Goal: Transaction & Acquisition: Purchase product/service

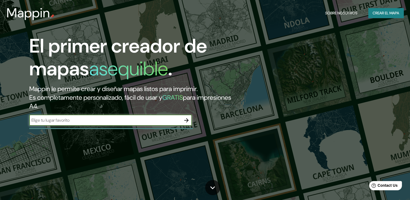
click at [88, 118] on input "text" at bounding box center [105, 120] width 152 height 6
click at [89, 120] on input "text" at bounding box center [105, 120] width 152 height 6
type input "nuevo leon"
click at [187, 119] on icon "button" at bounding box center [186, 120] width 4 height 4
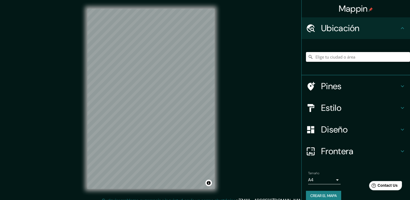
click at [326, 59] on input "Elige tu ciudad o área" at bounding box center [358, 57] width 104 height 10
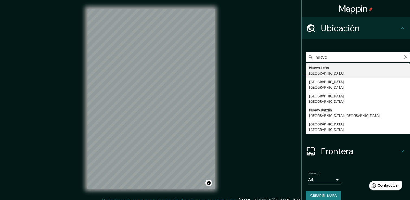
type input "[GEOGRAPHIC_DATA], [GEOGRAPHIC_DATA]"
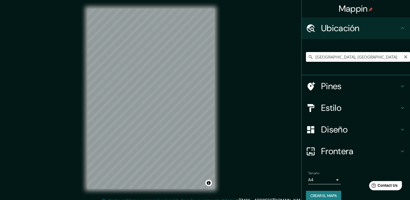
click at [358, 58] on input "[GEOGRAPHIC_DATA], [GEOGRAPHIC_DATA]" at bounding box center [358, 57] width 104 height 10
click at [403, 58] on icon "Claro" at bounding box center [405, 57] width 4 height 4
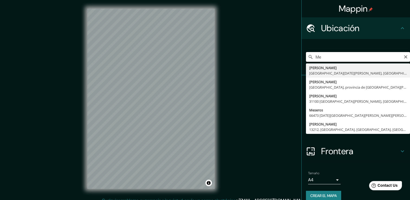
type input "M"
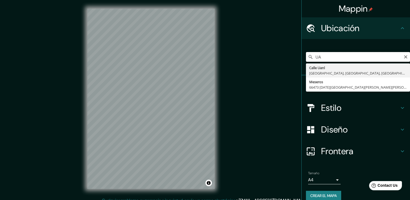
type input "U"
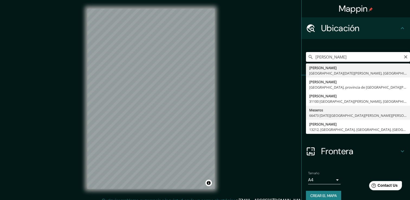
scroll to position [7, 0]
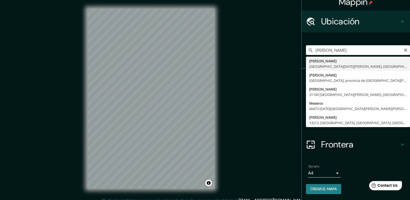
click at [329, 50] on input "[PERSON_NAME]" at bounding box center [358, 50] width 104 height 10
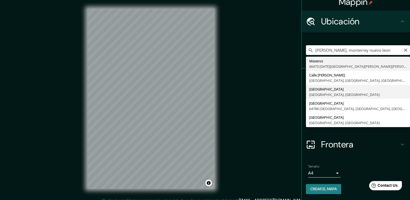
type input "[GEOGRAPHIC_DATA], [GEOGRAPHIC_DATA], [GEOGRAPHIC_DATA]"
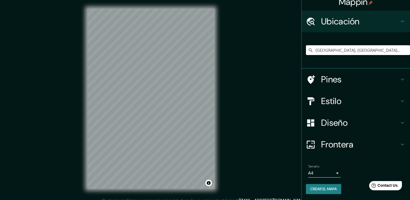
click at [216, 90] on div "© Mapbox © OpenStreetMap Improve this map" at bounding box center [151, 98] width 145 height 197
click at [85, 45] on div "© Mapbox © OpenStreetMap Improve this map" at bounding box center [151, 98] width 145 height 197
click at [249, 164] on div "Mappin Ubicación [GEOGRAPHIC_DATA], [GEOGRAPHIC_DATA], [GEOGRAPHIC_DATA] Pines …" at bounding box center [205, 103] width 410 height 206
click at [372, 50] on input "[GEOGRAPHIC_DATA], [GEOGRAPHIC_DATA], [GEOGRAPHIC_DATA]" at bounding box center [358, 50] width 104 height 10
drag, startPoint x: 371, startPoint y: 50, endPoint x: 308, endPoint y: 55, distance: 63.8
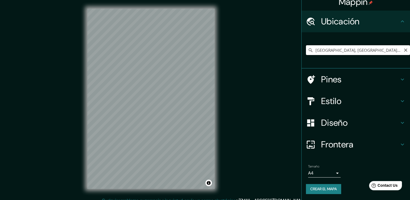
click at [308, 55] on div "[GEOGRAPHIC_DATA], [GEOGRAPHIC_DATA], [GEOGRAPHIC_DATA]" at bounding box center [358, 50] width 104 height 27
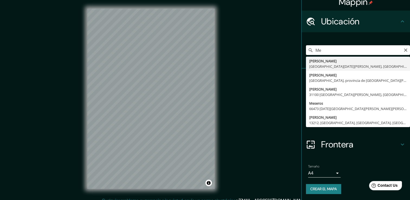
type input "M"
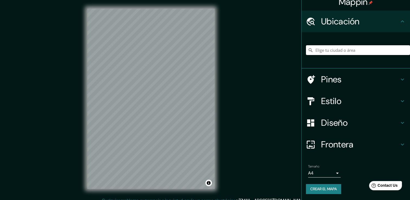
click at [352, 51] on input "Elige tu ciudad o área" at bounding box center [358, 50] width 104 height 10
paste input "[STREET_ADDRESS][PERSON_NAME][PERSON_NAME]"
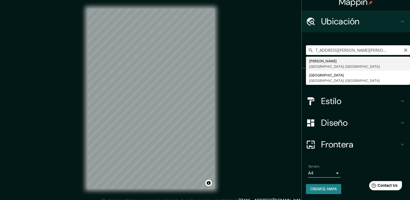
click at [366, 53] on input "[STREET_ADDRESS][PERSON_NAME][PERSON_NAME]" at bounding box center [358, 50] width 104 height 10
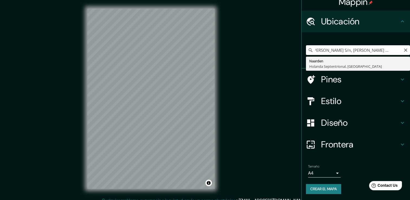
scroll to position [0, 0]
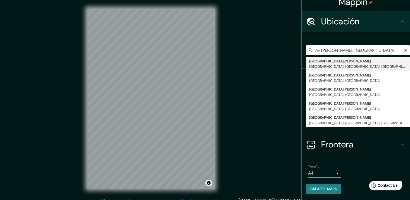
type input "[GEOGRAPHIC_DATA][PERSON_NAME], [GEOGRAPHIC_DATA], [GEOGRAPHIC_DATA]"
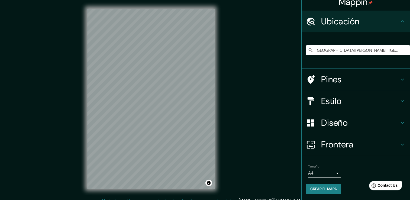
click at [215, 79] on div "© Mapbox © OpenStreetMap Improve this map" at bounding box center [151, 98] width 145 height 197
click at [75, 52] on div "Mappin Ubicación [STREET_ADDRESS][PERSON_NAME] [GEOGRAPHIC_DATA] Elige un borde…" at bounding box center [205, 103] width 410 height 206
click at [365, 102] on h4 "Estilo" at bounding box center [360, 101] width 78 height 11
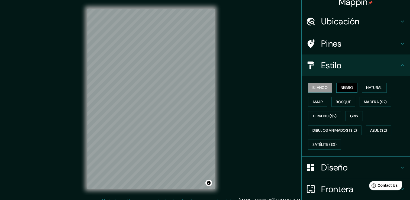
click at [340, 86] on font "Negro" at bounding box center [346, 87] width 13 height 7
click at [315, 100] on font "Amar" at bounding box center [317, 102] width 10 height 7
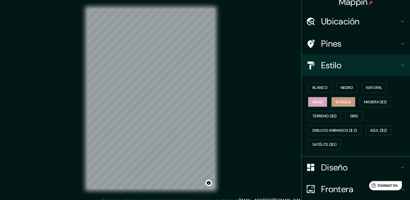
click at [340, 99] on font "Bosque" at bounding box center [343, 102] width 15 height 7
click at [227, 142] on div "Mappin Ubicación [GEOGRAPHIC_DATA][PERSON_NAME], [GEOGRAPHIC_DATA], [GEOGRAPHIC…" at bounding box center [205, 103] width 410 height 206
click at [221, 128] on div "© Mapbox © OpenStreetMap Improve this map" at bounding box center [151, 98] width 145 height 197
click at [234, 160] on div "Mappin Ubicación [GEOGRAPHIC_DATA][PERSON_NAME], [GEOGRAPHIC_DATA], [GEOGRAPHIC…" at bounding box center [205, 103] width 410 height 206
click at [84, 113] on div "© Mapbox © OpenStreetMap Improve this map" at bounding box center [151, 98] width 145 height 197
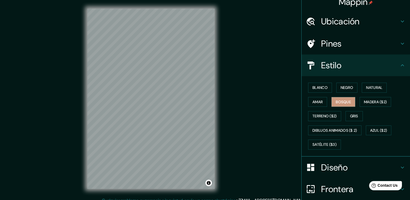
click at [70, 54] on div "Mappin Ubicación [GEOGRAPHIC_DATA][PERSON_NAME], [GEOGRAPHIC_DATA], [GEOGRAPHIC…" at bounding box center [205, 103] width 410 height 206
click at [219, 113] on div "© Mapbox © OpenStreetMap Improve this map" at bounding box center [151, 98] width 145 height 197
click at [364, 100] on font "Madera ($2)" at bounding box center [375, 102] width 23 height 7
click at [336, 101] on font "Bosque" at bounding box center [343, 102] width 15 height 7
click at [319, 103] on button "Amar" at bounding box center [317, 102] width 19 height 10
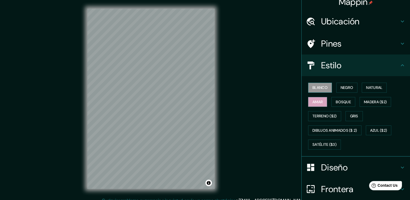
click at [317, 89] on font "Blanco" at bounding box center [319, 87] width 15 height 7
click at [341, 87] on font "Negro" at bounding box center [346, 87] width 13 height 7
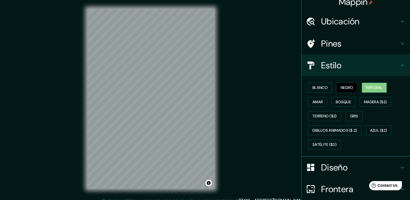
click at [373, 87] on font "Natural" at bounding box center [374, 87] width 16 height 7
click at [342, 88] on font "Negro" at bounding box center [346, 87] width 13 height 7
click at [340, 99] on font "Bosque" at bounding box center [343, 102] width 15 height 7
click at [267, 105] on div "Mappin Ubicación [GEOGRAPHIC_DATA][PERSON_NAME], [GEOGRAPHIC_DATA], [GEOGRAPHIC…" at bounding box center [205, 103] width 410 height 206
click at [333, 45] on h4 "Pines" at bounding box center [360, 43] width 78 height 11
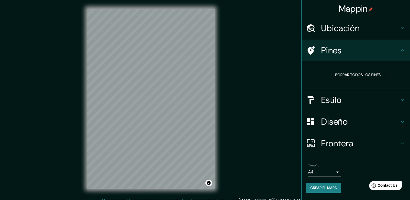
click at [333, 45] on h4 "Pines" at bounding box center [360, 50] width 78 height 11
click at [398, 48] on h4 "Pines" at bounding box center [360, 50] width 78 height 11
click at [403, 48] on icon at bounding box center [402, 50] width 6 height 6
click at [394, 121] on h4 "Diseño" at bounding box center [360, 121] width 78 height 11
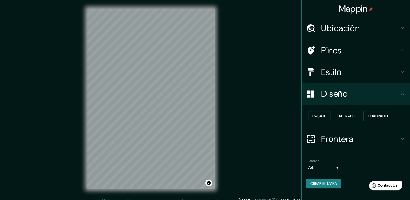
click at [322, 113] on font "Paisaje" at bounding box center [319, 116] width 14 height 7
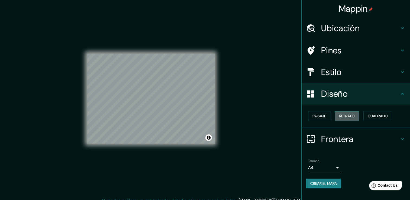
click at [339, 116] on font "Retrato" at bounding box center [347, 116] width 16 height 7
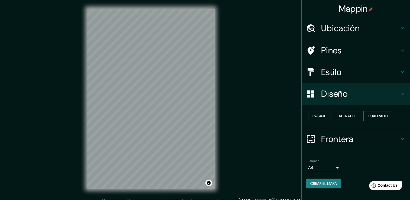
click at [373, 118] on font "Cuadrado" at bounding box center [377, 116] width 20 height 7
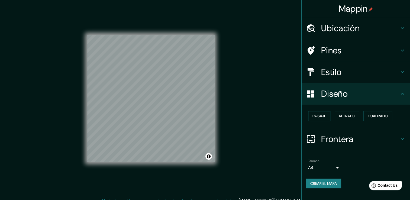
click at [316, 120] on div "Paisaje Retrato Cuadrado" at bounding box center [358, 116] width 104 height 14
click at [316, 118] on font "Paisaje" at bounding box center [319, 116] width 14 height 7
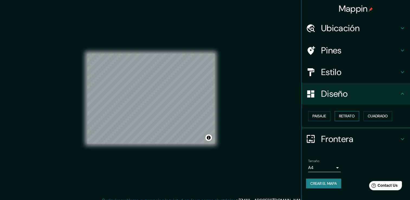
click at [354, 115] on font "Retrato" at bounding box center [347, 116] width 16 height 7
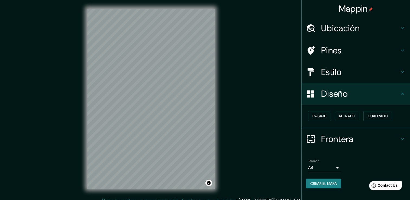
click at [346, 137] on h4 "Frontera" at bounding box center [360, 138] width 78 height 11
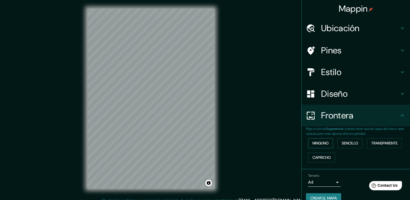
click at [327, 141] on button "Ninguno" at bounding box center [320, 143] width 25 height 10
click at [346, 142] on font "Sencillo" at bounding box center [349, 143] width 17 height 7
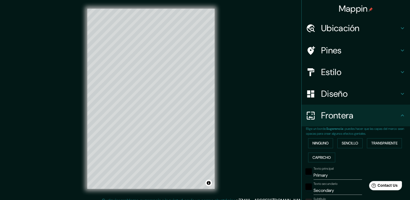
click at [362, 142] on div "Ninguno Sencillo Transparente Capricho" at bounding box center [358, 150] width 104 height 28
click at [368, 144] on button "Transparente" at bounding box center [384, 143] width 35 height 10
drag, startPoint x: 318, startPoint y: 160, endPoint x: 319, endPoint y: 155, distance: 4.5
click at [318, 159] on font "Capricho" at bounding box center [321, 157] width 18 height 7
click at [318, 140] on font "Ninguno" at bounding box center [320, 143] width 16 height 7
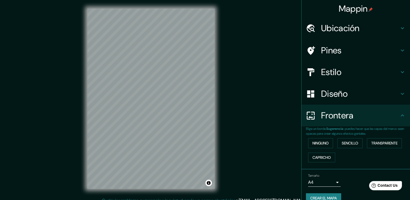
click at [347, 73] on h4 "Estilo" at bounding box center [360, 72] width 78 height 11
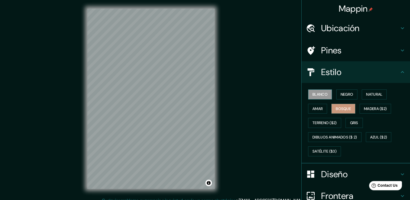
click at [327, 95] on button "Blanco" at bounding box center [320, 94] width 24 height 10
click at [372, 95] on font "Natural" at bounding box center [374, 94] width 16 height 7
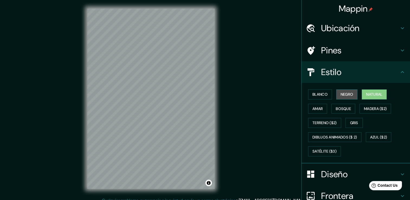
click at [336, 92] on button "Negro" at bounding box center [346, 94] width 21 height 10
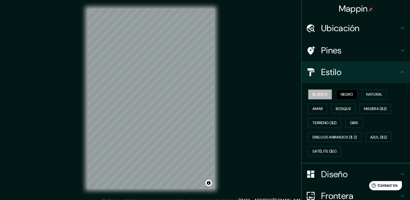
click at [315, 93] on font "Blanco" at bounding box center [319, 94] width 15 height 7
click at [353, 123] on font "Gris" at bounding box center [354, 122] width 8 height 7
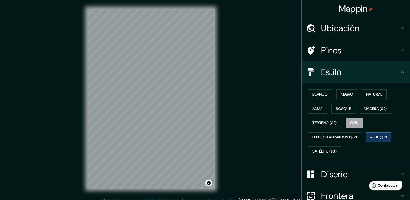
click at [371, 136] on font "Azul ($2)" at bounding box center [378, 137] width 17 height 7
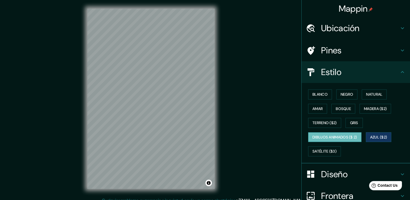
click at [334, 139] on font "Dibujos animados ($ 2)" at bounding box center [334, 137] width 45 height 7
click at [320, 152] on font "Satélite ($3)" at bounding box center [324, 151] width 24 height 7
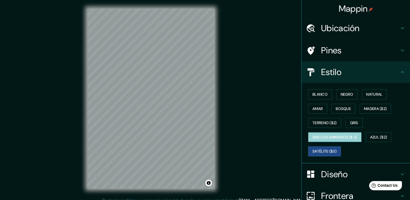
click at [342, 138] on font "Dibujos animados ($ 2)" at bounding box center [334, 137] width 45 height 7
click at [323, 148] on font "Satélite ($3)" at bounding box center [324, 151] width 24 height 7
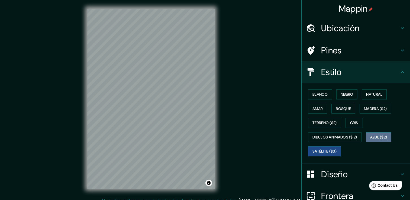
click at [373, 139] on font "Azul ($2)" at bounding box center [378, 137] width 17 height 7
click at [353, 123] on font "Gris" at bounding box center [354, 122] width 8 height 7
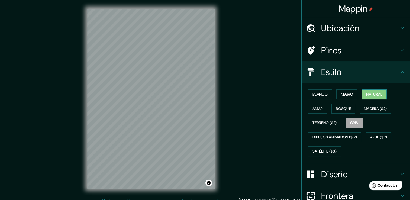
click at [369, 93] on font "Natural" at bounding box center [374, 94] width 16 height 7
click at [336, 106] on font "Bosque" at bounding box center [343, 108] width 15 height 7
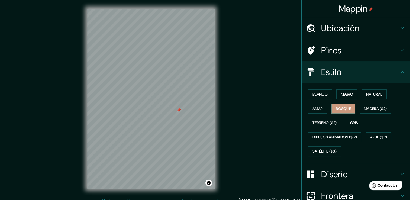
scroll to position [6, 0]
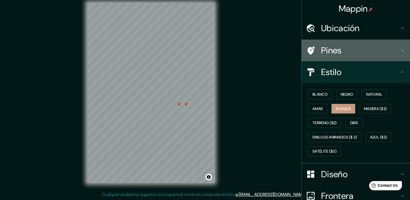
click at [375, 50] on h4 "Pines" at bounding box center [360, 50] width 78 height 11
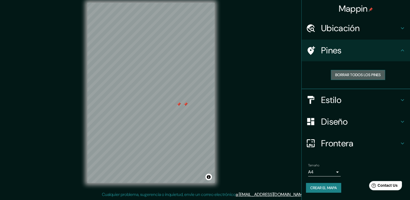
click at [364, 75] on font "Borrar todos los pines" at bounding box center [357, 74] width 45 height 7
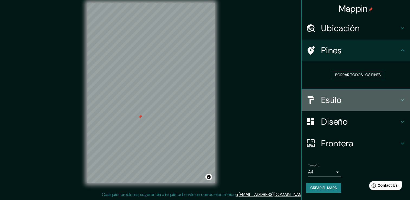
click at [355, 97] on h4 "Estilo" at bounding box center [360, 100] width 78 height 11
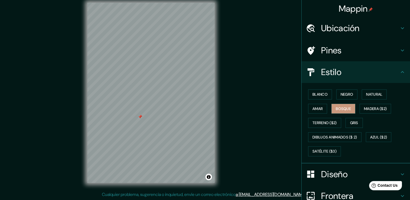
click at [361, 169] on h4 "Diseño" at bounding box center [360, 174] width 78 height 11
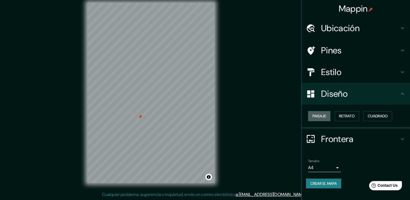
click at [322, 117] on font "Paisaje" at bounding box center [319, 116] width 14 height 7
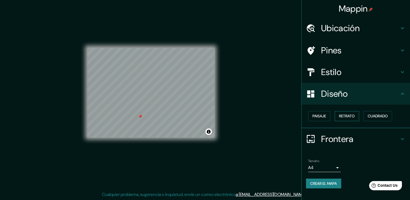
click at [354, 115] on font "Retrato" at bounding box center [347, 116] width 16 height 7
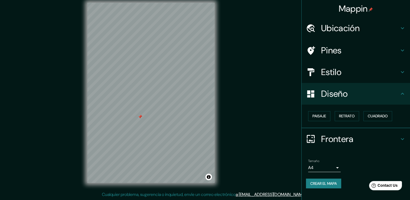
click at [354, 141] on h4 "Frontera" at bounding box center [360, 138] width 78 height 11
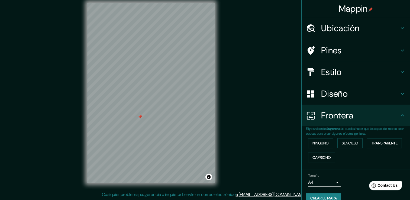
scroll to position [9, 0]
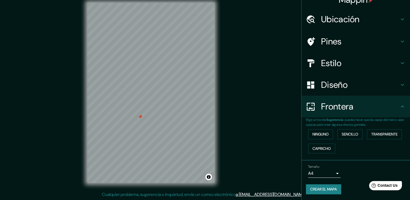
click at [330, 172] on body "Mappin Ubicación [STREET_ADDRESS][PERSON_NAME] [GEOGRAPHIC_DATA] Elige un borde…" at bounding box center [205, 94] width 410 height 200
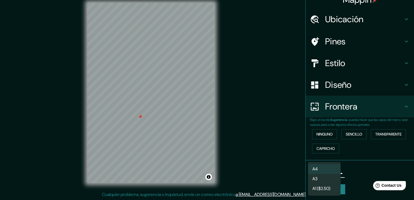
click at [326, 177] on li "A3" at bounding box center [324, 179] width 32 height 10
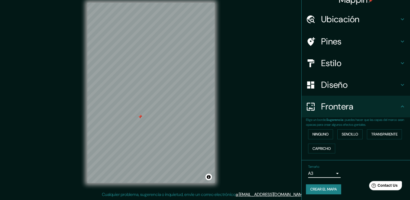
click at [326, 173] on body "Mappin Ubicación [STREET_ADDRESS][PERSON_NAME] [GEOGRAPHIC_DATA] Elige un borde…" at bounding box center [205, 94] width 410 height 200
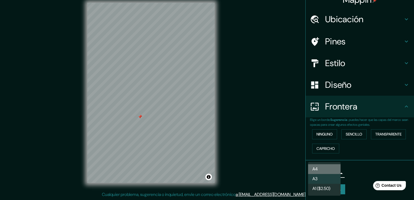
click at [324, 166] on li "A4" at bounding box center [324, 169] width 32 height 10
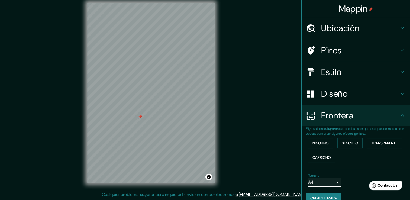
scroll to position [0, 0]
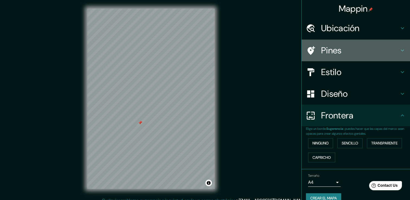
click at [385, 47] on h4 "Pines" at bounding box center [360, 50] width 78 height 11
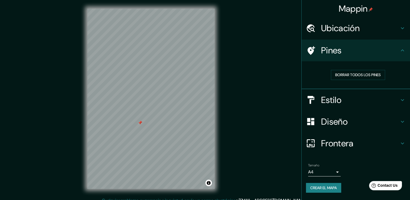
scroll to position [6, 0]
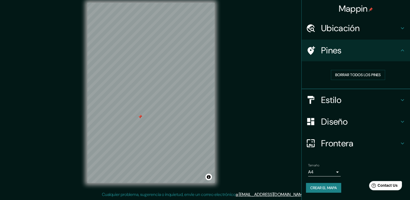
click at [337, 184] on font "Crear el mapa" at bounding box center [323, 187] width 27 height 7
click at [325, 186] on font "Crear el mapa" at bounding box center [323, 187] width 27 height 7
click at [262, 6] on div "Mappin Ubicación [GEOGRAPHIC_DATA][PERSON_NAME], [GEOGRAPHIC_DATA], [GEOGRAPHIC…" at bounding box center [205, 97] width 410 height 206
click at [296, 92] on div "Mappin Ubicación [GEOGRAPHIC_DATA][PERSON_NAME], [GEOGRAPHIC_DATA], [GEOGRAPHIC…" at bounding box center [205, 97] width 410 height 206
click at [211, 177] on button "Alternar atribución" at bounding box center [208, 177] width 6 height 6
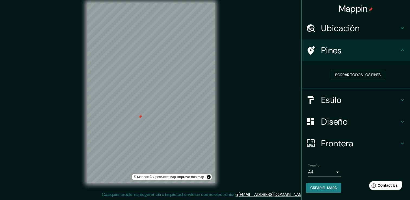
click at [248, 165] on div "Mappin Ubicación [GEOGRAPHIC_DATA][PERSON_NAME], [GEOGRAPHIC_DATA], [GEOGRAPHIC…" at bounding box center [205, 97] width 410 height 206
click at [207, 177] on button "Alternar atribución" at bounding box center [208, 177] width 6 height 6
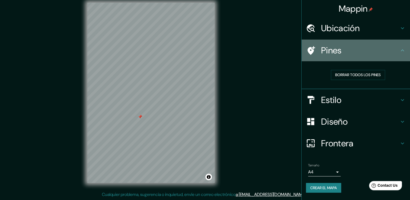
click at [397, 47] on h4 "Pines" at bounding box center [360, 50] width 78 height 11
click at [403, 51] on icon at bounding box center [402, 50] width 6 height 6
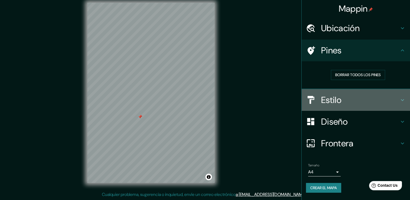
click at [402, 96] on div "Estilo" at bounding box center [355, 100] width 108 height 22
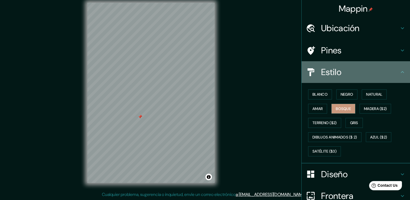
click at [399, 71] on icon at bounding box center [402, 72] width 6 height 6
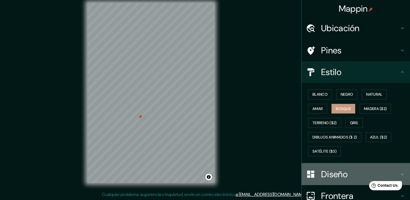
click at [394, 169] on h4 "Diseño" at bounding box center [360, 174] width 78 height 11
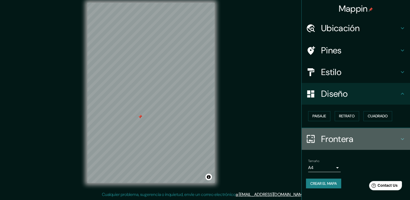
click at [402, 139] on icon at bounding box center [401, 139] width 3 height 2
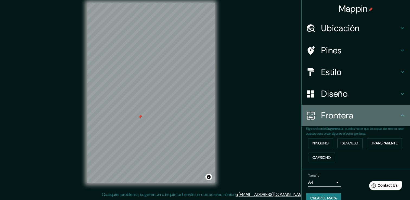
click at [400, 121] on div "Frontera" at bounding box center [355, 116] width 108 height 22
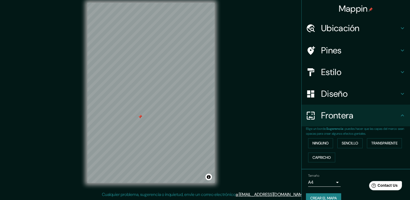
click at [393, 31] on h4 "Ubicación" at bounding box center [360, 28] width 78 height 11
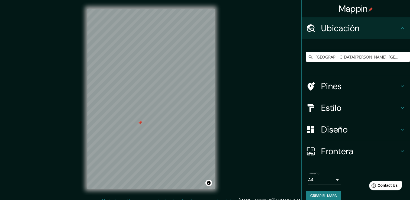
scroll to position [7, 0]
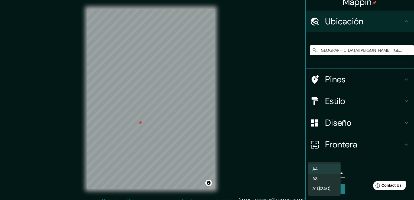
click at [325, 173] on body "Mappin Ubicación [STREET_ADDRESS][PERSON_NAME] [GEOGRAPHIC_DATA] Elige un borde…" at bounding box center [207, 100] width 414 height 200
click at [333, 180] on li "A3" at bounding box center [324, 179] width 32 height 10
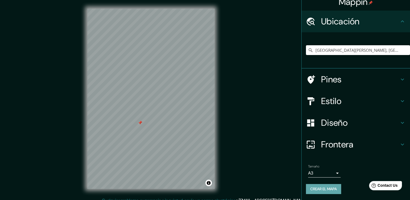
click at [320, 188] on font "Crear el mapa" at bounding box center [323, 188] width 27 height 7
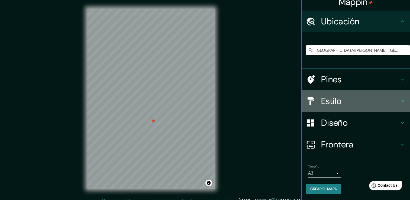
click at [340, 99] on h4 "Estilo" at bounding box center [360, 101] width 78 height 11
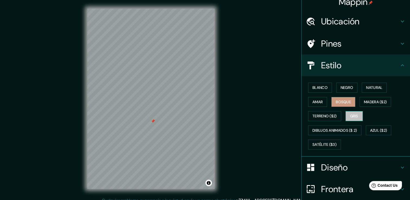
click at [351, 115] on font "Gris" at bounding box center [354, 116] width 8 height 7
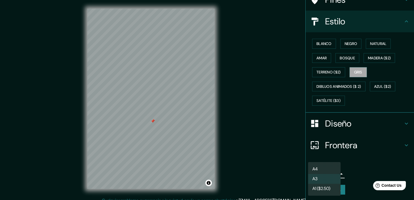
click at [324, 173] on body "Mappin Ubicación [GEOGRAPHIC_DATA][PERSON_NAME], [GEOGRAPHIC_DATA], [GEOGRAPHIC…" at bounding box center [207, 100] width 414 height 200
click at [323, 171] on li "A4" at bounding box center [324, 169] width 32 height 10
type input "single"
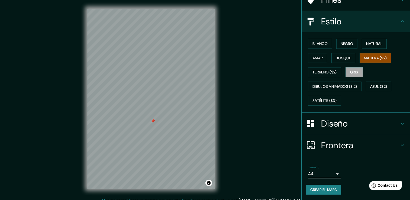
click at [366, 58] on font "Madera ($2)" at bounding box center [375, 58] width 23 height 7
click at [347, 60] on font "Bosque" at bounding box center [343, 58] width 15 height 7
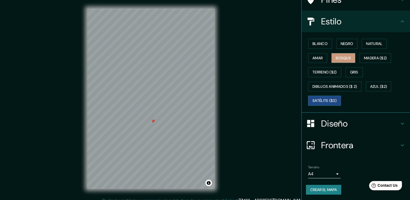
click at [329, 101] on font "Satélite ($3)" at bounding box center [324, 100] width 24 height 7
click at [327, 71] on font "Terreno ($2)" at bounding box center [324, 72] width 24 height 7
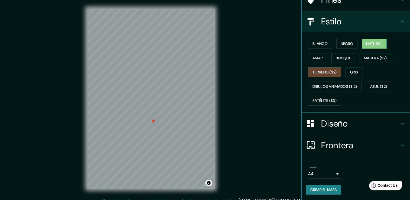
click at [373, 45] on font "Natural" at bounding box center [374, 43] width 16 height 7
click at [339, 59] on font "Bosque" at bounding box center [343, 58] width 15 height 7
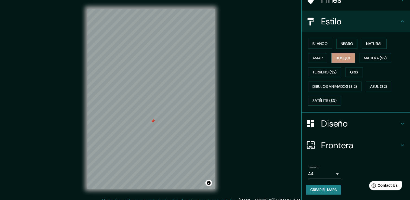
click at [267, 117] on div "Mappin Ubicación [GEOGRAPHIC_DATA][PERSON_NAME], [GEOGRAPHIC_DATA], [GEOGRAPHIC…" at bounding box center [205, 103] width 410 height 206
click at [252, 122] on div "Mappin Ubicación [GEOGRAPHIC_DATA][PERSON_NAME], [GEOGRAPHIC_DATA], [GEOGRAPHIC…" at bounding box center [205, 103] width 410 height 206
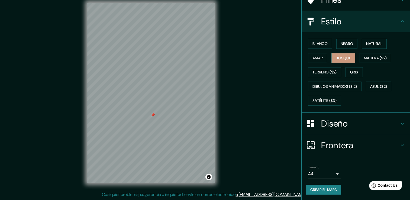
click at [312, 191] on font "Crear el mapa" at bounding box center [323, 189] width 27 height 7
click at [277, 105] on div "Mappin Ubicación [GEOGRAPHIC_DATA][PERSON_NAME], [GEOGRAPHIC_DATA], [GEOGRAPHIC…" at bounding box center [205, 97] width 410 height 206
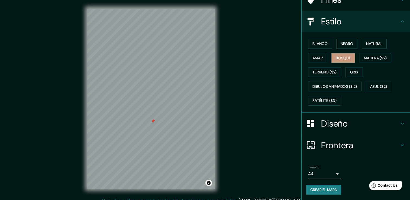
scroll to position [6, 0]
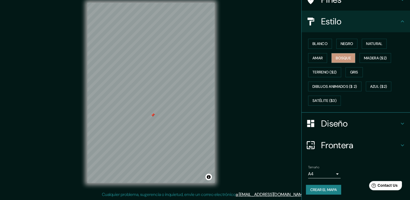
click at [261, 97] on div "Mappin Ubicación [GEOGRAPHIC_DATA][PERSON_NAME], [GEOGRAPHIC_DATA], [GEOGRAPHIC…" at bounding box center [205, 97] width 410 height 206
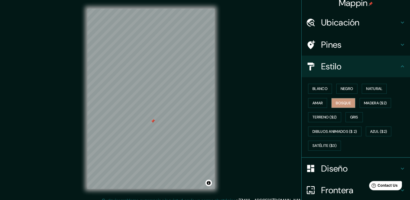
scroll to position [0, 0]
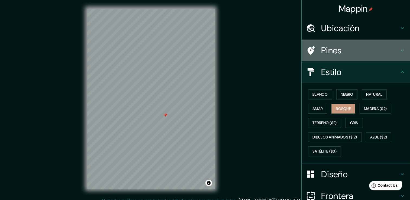
click at [318, 56] on div "Pines" at bounding box center [355, 51] width 108 height 22
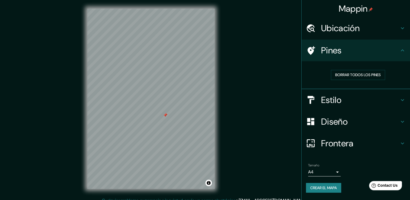
click at [343, 69] on div "Borrar todos los pines" at bounding box center [358, 75] width 104 height 19
click at [375, 76] on font "Borrar todos los pines" at bounding box center [357, 74] width 45 height 7
click at [381, 26] on h4 "Ubicación" at bounding box center [360, 28] width 78 height 11
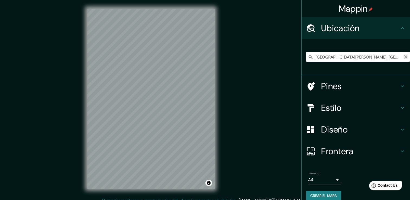
click at [404, 57] on icon "Claro" at bounding box center [405, 56] width 3 height 3
type input "[GEOGRAPHIC_DATA]"
drag, startPoint x: 277, startPoint y: 76, endPoint x: 289, endPoint y: 69, distance: 13.7
click at [278, 75] on div "Mappin Ubicación [GEOGRAPHIC_DATA] [GEOGRAPHIC_DATA] [GEOGRAPHIC_DATA] [GEOGRAP…" at bounding box center [205, 103] width 410 height 206
click at [404, 57] on icon "Claro" at bounding box center [405, 56] width 3 height 3
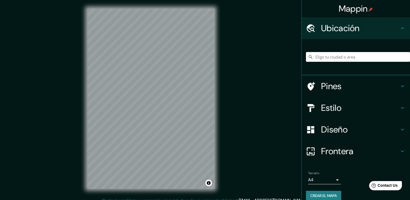
click at [238, 86] on div "Mappin Ubicación [GEOGRAPHIC_DATA] [GEOGRAPHIC_DATA] [GEOGRAPHIC_DATA] [PERSON_…" at bounding box center [205, 103] width 410 height 206
click at [354, 103] on h4 "Estilo" at bounding box center [360, 107] width 78 height 11
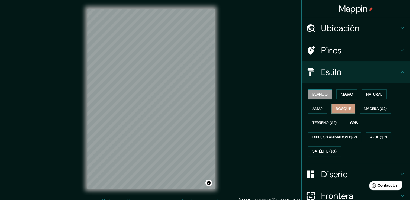
click at [309, 90] on button "Blanco" at bounding box center [320, 94] width 24 height 10
click at [350, 93] on button "Negro" at bounding box center [346, 94] width 21 height 10
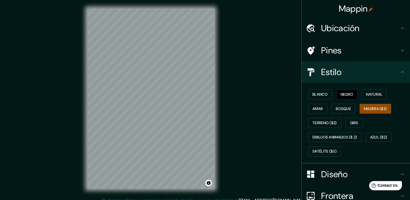
click at [369, 105] on button "Madera ($2)" at bounding box center [374, 109] width 31 height 10
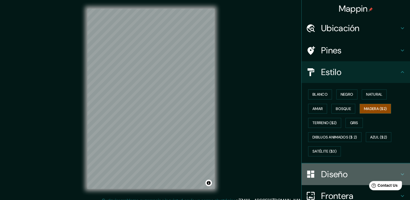
drag, startPoint x: 359, startPoint y: 183, endPoint x: 357, endPoint y: 178, distance: 5.1
click at [358, 180] on div "Diseño" at bounding box center [355, 174] width 108 height 22
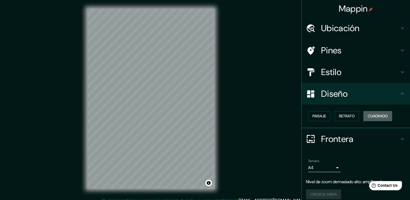
click at [370, 113] on font "Cuadrado" at bounding box center [377, 116] width 20 height 7
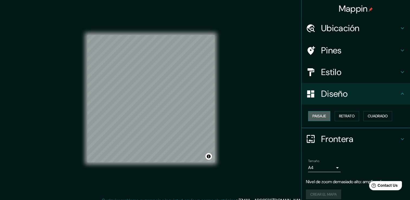
click at [308, 113] on button "Paisaje" at bounding box center [319, 116] width 22 height 10
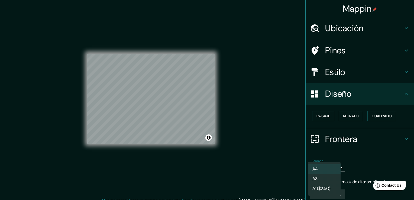
click at [327, 169] on body "Mappin Ubicación [GEOGRAPHIC_DATA] [GEOGRAPHIC_DATA] [GEOGRAPHIC_DATA] [PERSON_…" at bounding box center [207, 100] width 414 height 200
click at [330, 186] on font "A1 ($2.50)" at bounding box center [321, 188] width 18 height 6
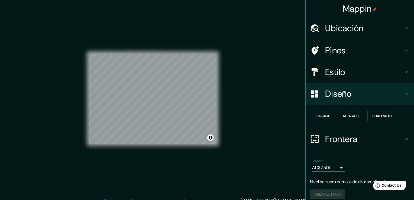
click at [328, 165] on body "Mappin Ubicación [GEOGRAPHIC_DATA] [GEOGRAPHIC_DATA] [GEOGRAPHIC_DATA] [PERSON_…" at bounding box center [207, 100] width 414 height 200
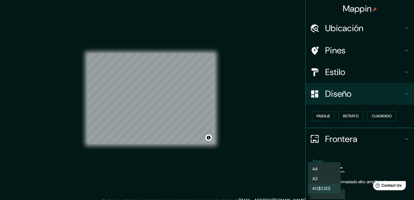
click at [328, 177] on li "A3" at bounding box center [324, 179] width 32 height 10
click at [328, 166] on body "Mappin Ubicación [GEOGRAPHIC_DATA] [GEOGRAPHIC_DATA] [GEOGRAPHIC_DATA] [PERSON_…" at bounding box center [207, 100] width 414 height 200
click at [328, 166] on li "A4" at bounding box center [324, 169] width 32 height 10
type input "single"
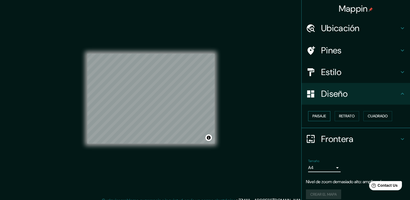
click at [318, 115] on font "Paisaje" at bounding box center [319, 116] width 14 height 7
click at [342, 119] on font "Retrato" at bounding box center [347, 116] width 16 height 7
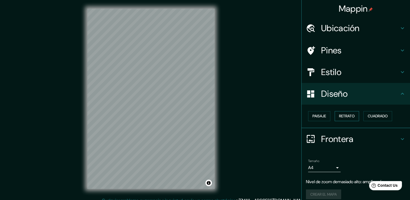
click at [341, 117] on font "Retrato" at bounding box center [347, 116] width 16 height 7
click at [373, 117] on font "Cuadrado" at bounding box center [377, 116] width 20 height 7
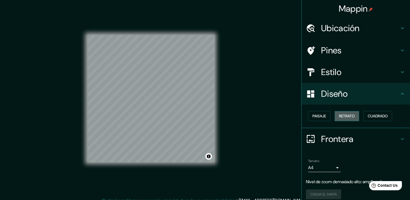
click at [347, 117] on font "Retrato" at bounding box center [347, 116] width 16 height 7
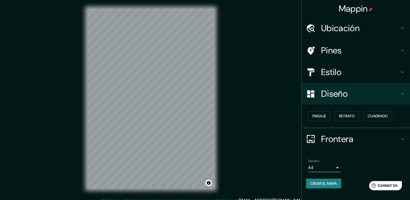
click at [222, 129] on div "© Mapbox © OpenStreetMap Improve this map" at bounding box center [151, 98] width 145 height 197
click at [67, 45] on div "Mappin Ubicación [GEOGRAPHIC_DATA] [GEOGRAPHIC_DATA] [GEOGRAPHIC_DATA] [PERSON_…" at bounding box center [205, 103] width 410 height 206
click at [249, 145] on div "Mappin Ubicación [GEOGRAPHIC_DATA] [GEOGRAPHIC_DATA] [GEOGRAPHIC_DATA] [PERSON_…" at bounding box center [205, 103] width 410 height 206
click at [224, 141] on div "Mappin Ubicación [GEOGRAPHIC_DATA] [GEOGRAPHIC_DATA] [GEOGRAPHIC_DATA] [PERSON_…" at bounding box center [205, 103] width 410 height 206
click at [220, 129] on div "© Mapbox © OpenStreetMap Improve this map" at bounding box center [151, 98] width 145 height 197
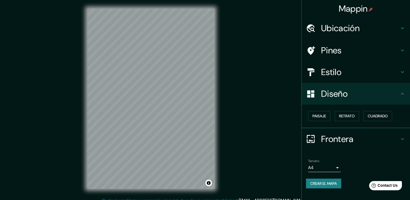
click at [231, 130] on div "Mappin Ubicación [GEOGRAPHIC_DATA] [GEOGRAPHIC_DATA] [GEOGRAPHIC_DATA] [PERSON_…" at bounding box center [205, 103] width 410 height 206
click at [218, 129] on div "© Mapbox © OpenStreetMap Improve this map" at bounding box center [151, 98] width 145 height 197
click at [217, 124] on div "© Mapbox © OpenStreetMap Improve this map" at bounding box center [151, 98] width 145 height 197
click at [82, 58] on div "© Mapbox © OpenStreetMap Improve this map" at bounding box center [151, 98] width 145 height 197
click at [79, 51] on div "© Mapbox © OpenStreetMap Improve this map" at bounding box center [151, 98] width 145 height 197
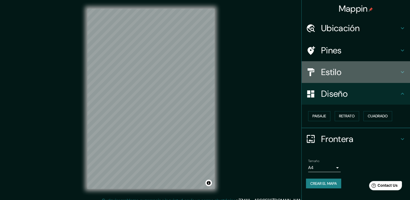
click at [358, 67] on h4 "Estilo" at bounding box center [360, 72] width 78 height 11
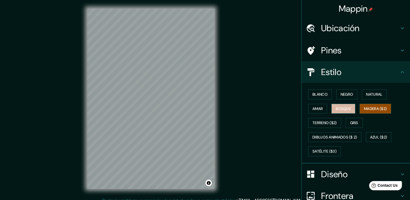
click at [342, 105] on button "Bosque" at bounding box center [343, 109] width 24 height 10
click at [367, 106] on font "Madera ($2)" at bounding box center [375, 108] width 23 height 7
click at [354, 107] on div "Blanco Negro Natural [PERSON_NAME] ($2) Terreno ($2) Gris Dibujos animados ($ 2…" at bounding box center [358, 122] width 104 height 71
click at [336, 109] on font "Bosque" at bounding box center [343, 108] width 15 height 7
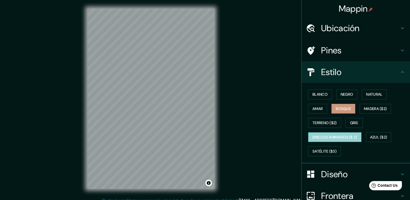
click at [334, 132] on button "Dibujos animados ($ 2)" at bounding box center [334, 137] width 53 height 10
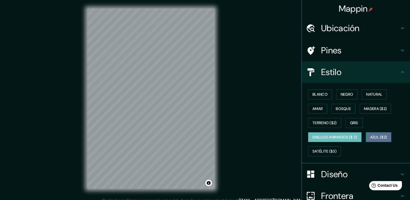
click at [378, 138] on font "Azul ($2)" at bounding box center [378, 137] width 17 height 7
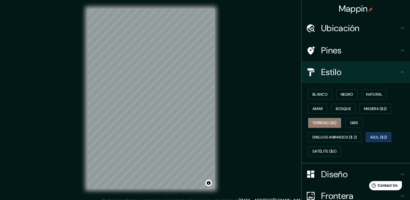
click at [318, 123] on font "Terreno ($2)" at bounding box center [324, 122] width 24 height 7
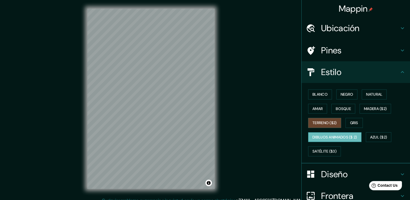
click at [323, 136] on font "Dibujos animados ($ 2)" at bounding box center [334, 137] width 45 height 7
click at [347, 54] on h4 "Pines" at bounding box center [360, 50] width 78 height 11
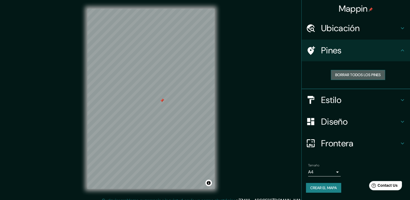
click at [349, 72] on font "Borrar todos los pines" at bounding box center [357, 74] width 45 height 7
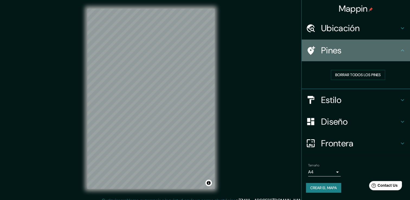
click at [343, 51] on h4 "Pines" at bounding box center [360, 50] width 78 height 11
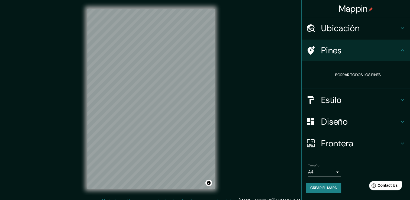
click at [345, 105] on h4 "Estilo" at bounding box center [360, 100] width 78 height 11
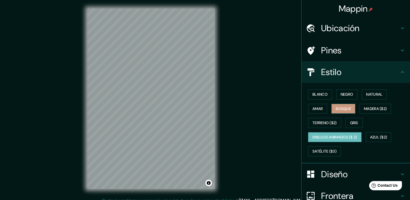
click at [346, 106] on font "Bosque" at bounding box center [343, 108] width 15 height 7
click at [390, 31] on h4 "Ubicación" at bounding box center [360, 28] width 78 height 11
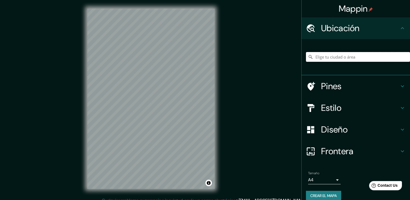
click at [342, 57] on input "Elige tu ciudad o área" at bounding box center [358, 57] width 104 height 10
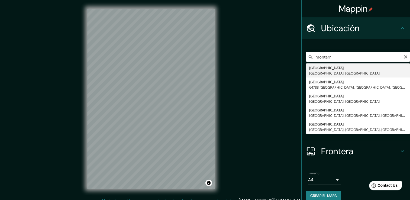
type input "[GEOGRAPHIC_DATA], [GEOGRAPHIC_DATA], [GEOGRAPHIC_DATA]"
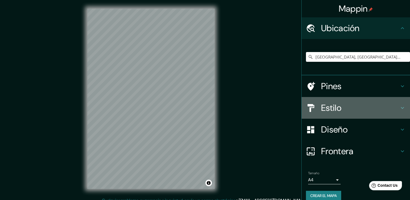
click at [350, 111] on h4 "Estilo" at bounding box center [360, 107] width 78 height 11
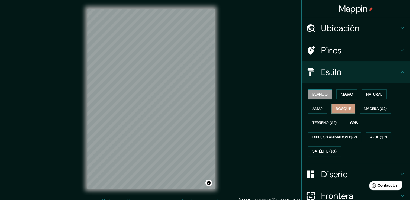
click at [312, 96] on font "Blanco" at bounding box center [319, 94] width 15 height 7
click at [342, 108] on font "Bosque" at bounding box center [343, 108] width 15 height 7
click at [226, 105] on div "Mappin Ubicación [GEOGRAPHIC_DATA], [GEOGRAPHIC_DATA], [GEOGRAPHIC_DATA] Pines …" at bounding box center [205, 103] width 410 height 206
click at [367, 108] on font "Madera ($2)" at bounding box center [375, 108] width 23 height 7
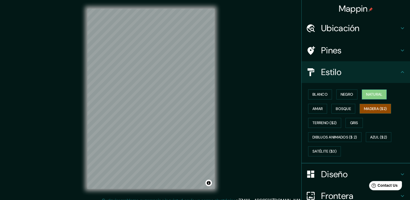
click at [375, 97] on font "Natural" at bounding box center [374, 94] width 16 height 7
click at [340, 94] on font "Negro" at bounding box center [346, 94] width 13 height 7
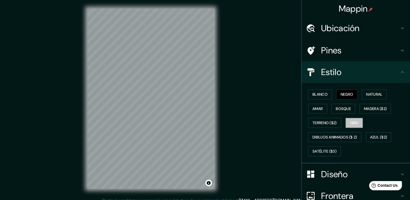
click at [350, 124] on font "Gris" at bounding box center [354, 122] width 8 height 7
drag, startPoint x: 340, startPoint y: 106, endPoint x: 337, endPoint y: 107, distance: 3.3
click at [340, 106] on font "Bosque" at bounding box center [343, 108] width 15 height 7
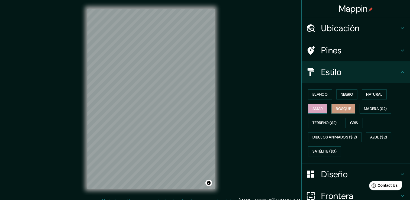
click at [313, 109] on font "Amar" at bounding box center [317, 108] width 10 height 7
click at [339, 109] on font "Bosque" at bounding box center [343, 108] width 15 height 7
